Goal: Information Seeking & Learning: Compare options

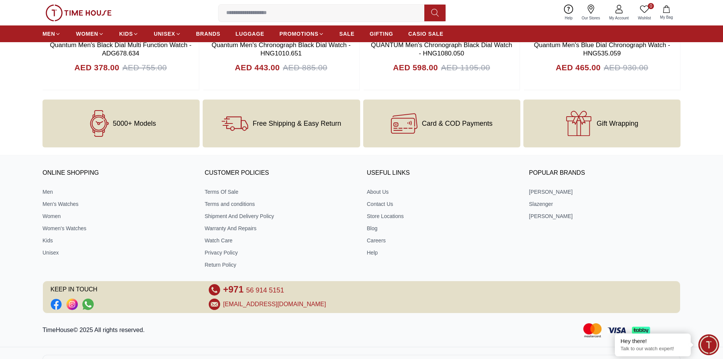
scroll to position [941, 0]
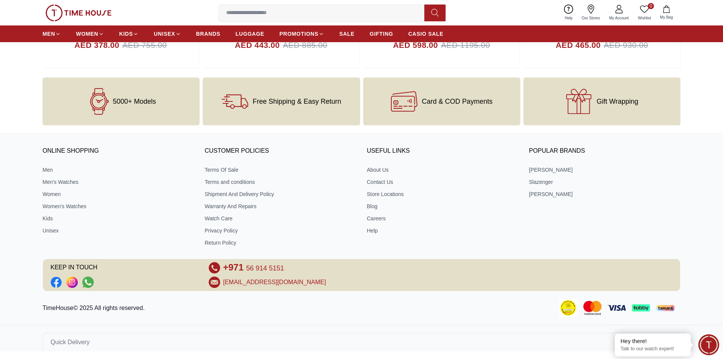
scroll to position [38, 0]
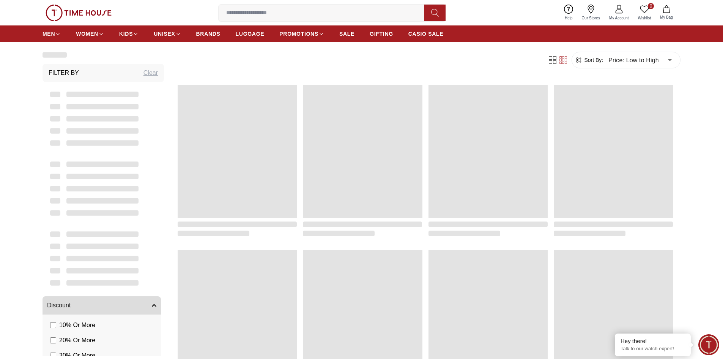
scroll to position [715, 0]
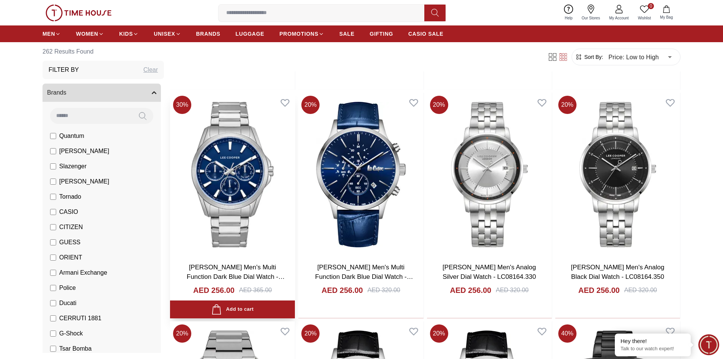
click at [258, 233] on img at bounding box center [232, 174] width 125 height 163
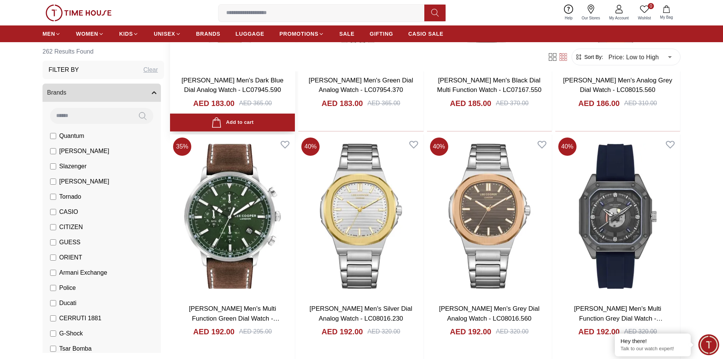
scroll to position [904, 0]
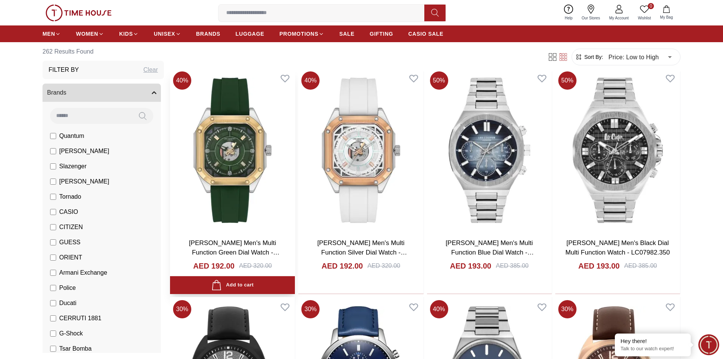
scroll to position [1208, 0]
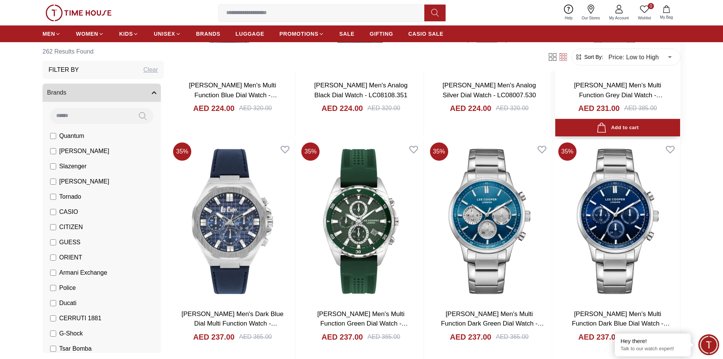
scroll to position [3181, 0]
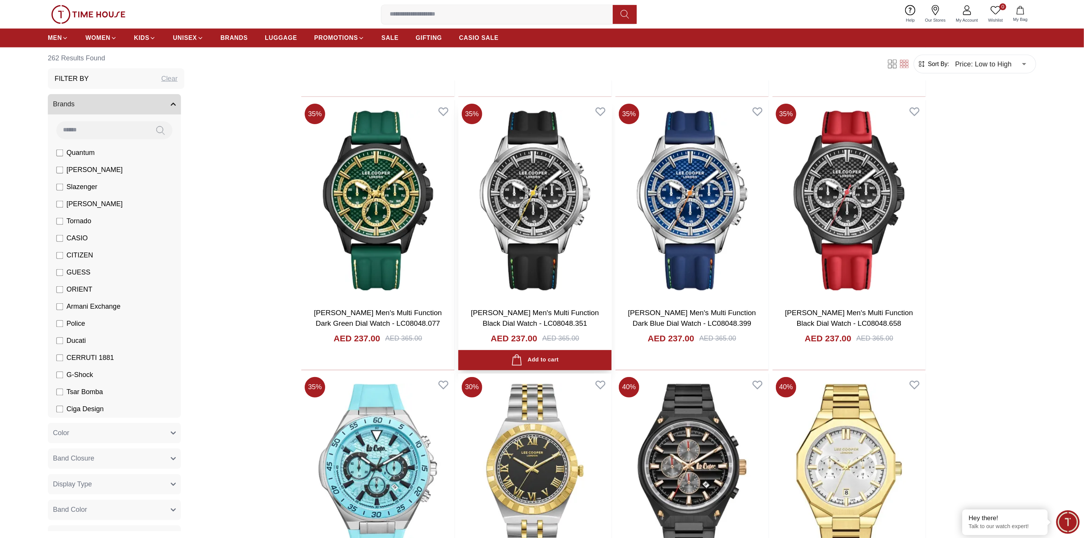
scroll to position [3674, 0]
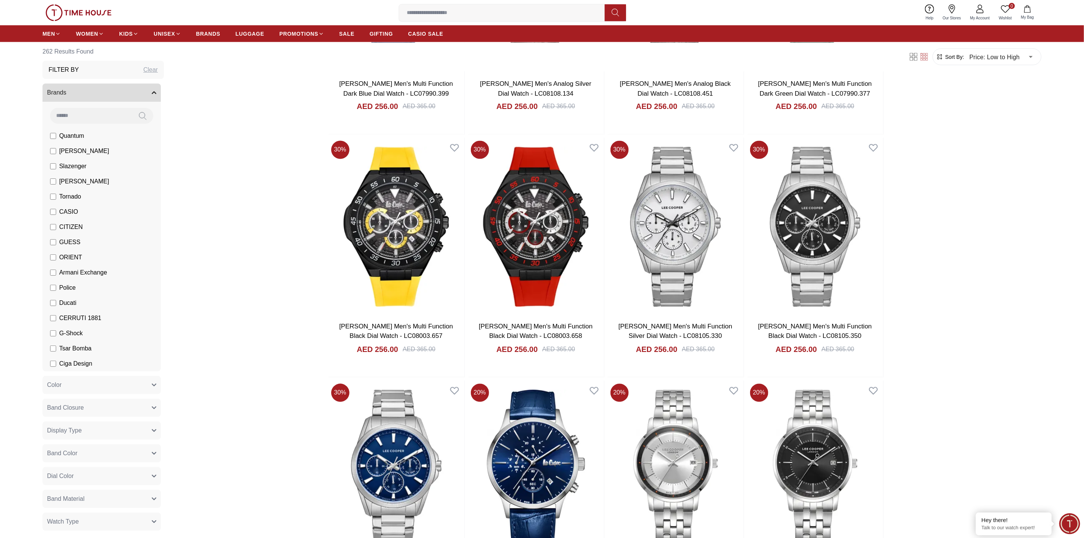
scroll to position [5325, 0]
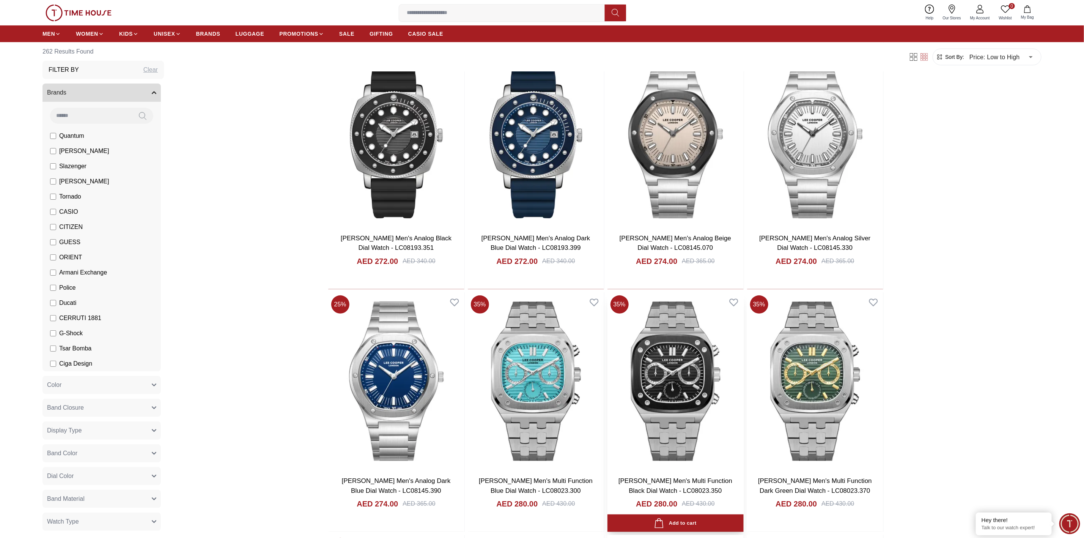
scroll to position [6633, 0]
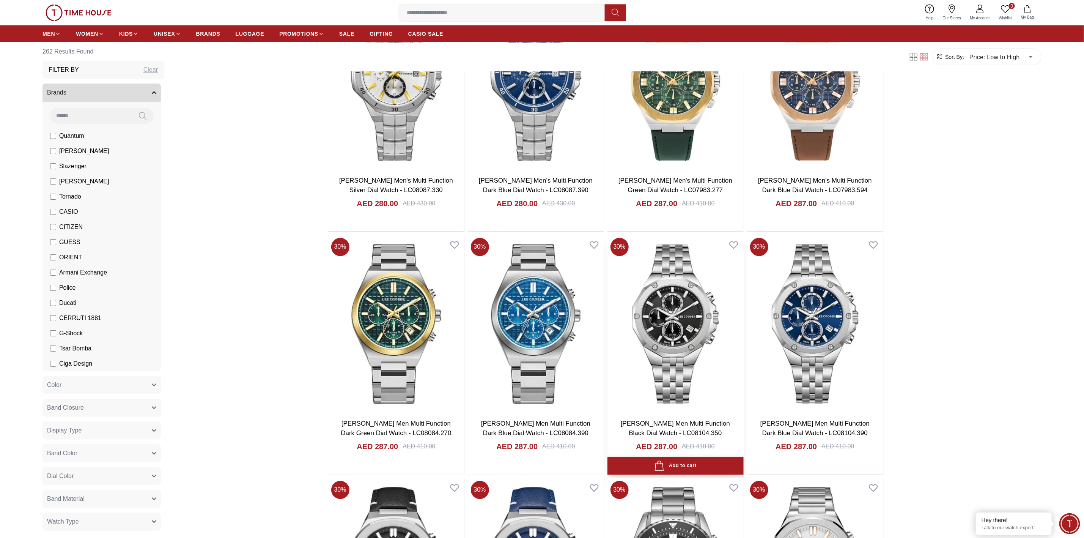
scroll to position [7487, 0]
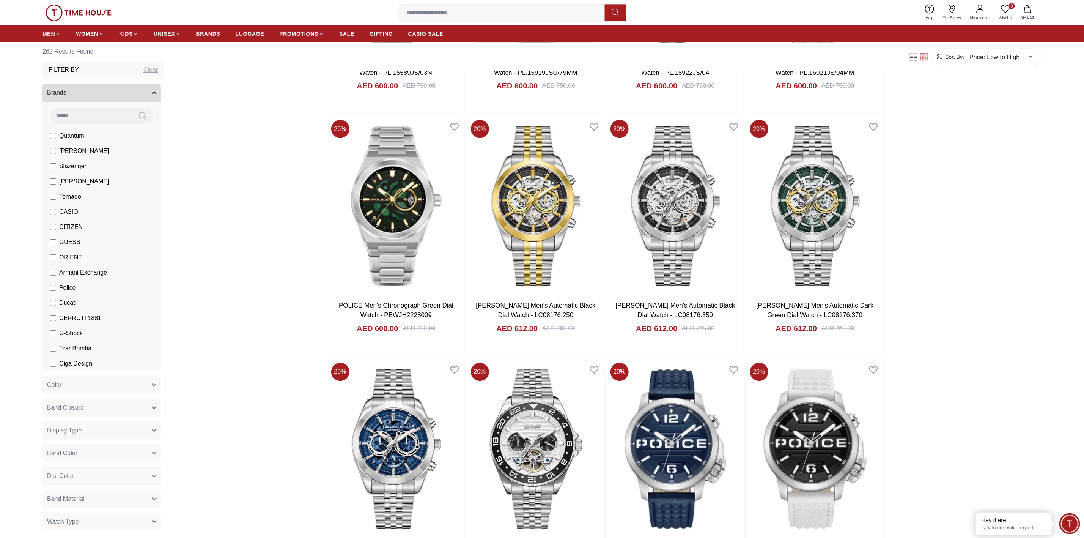
scroll to position [11675, 0]
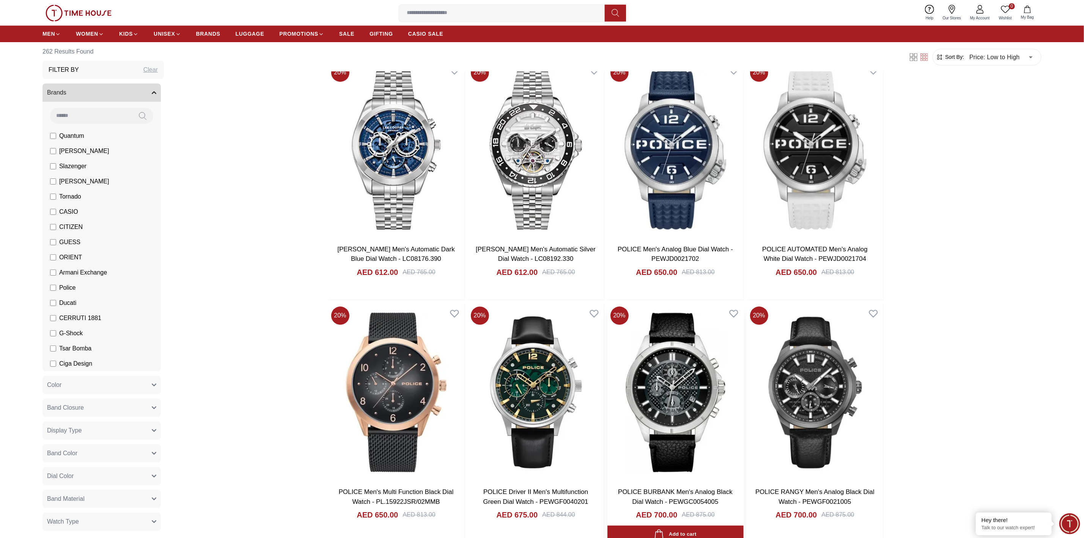
scroll to position [11940, 0]
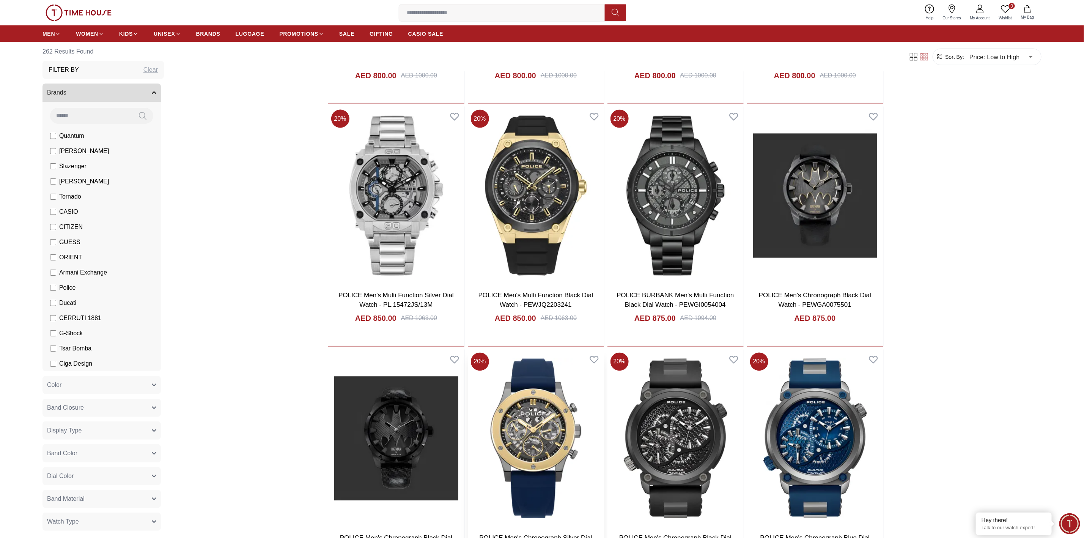
scroll to position [13852, 0]
